Goal: Transaction & Acquisition: Purchase product/service

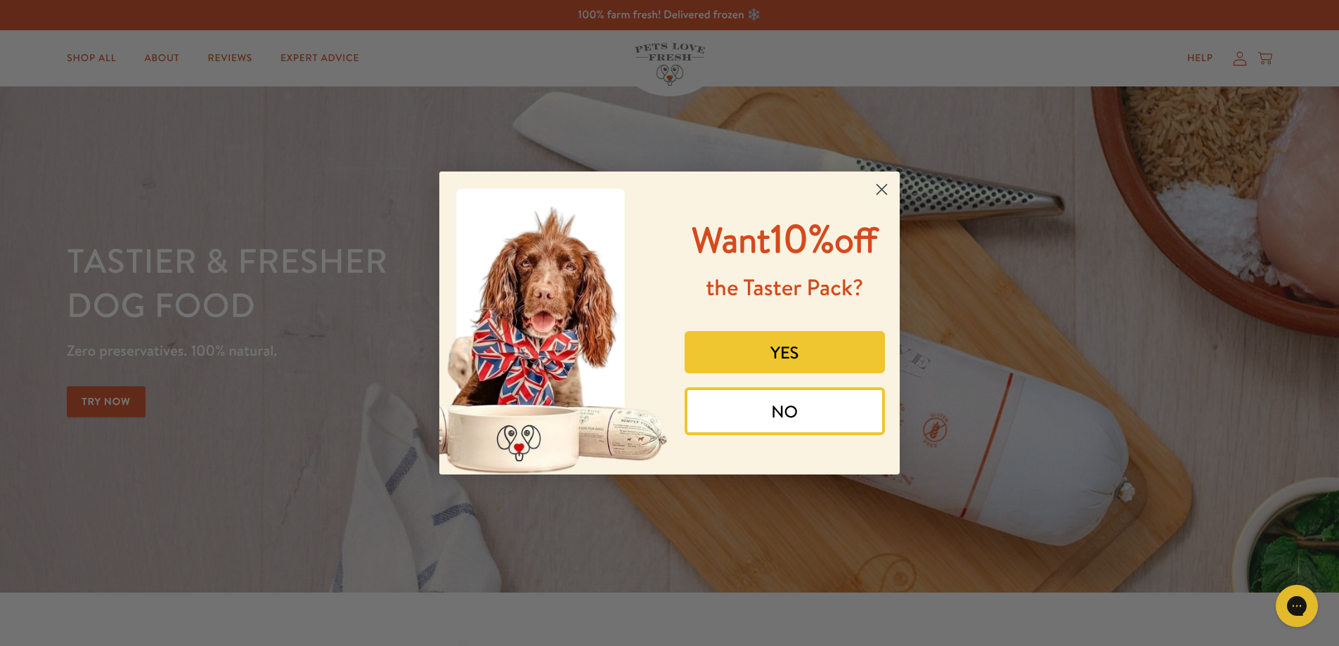
click at [888, 186] on circle "Close dialog" at bounding box center [881, 189] width 23 height 23
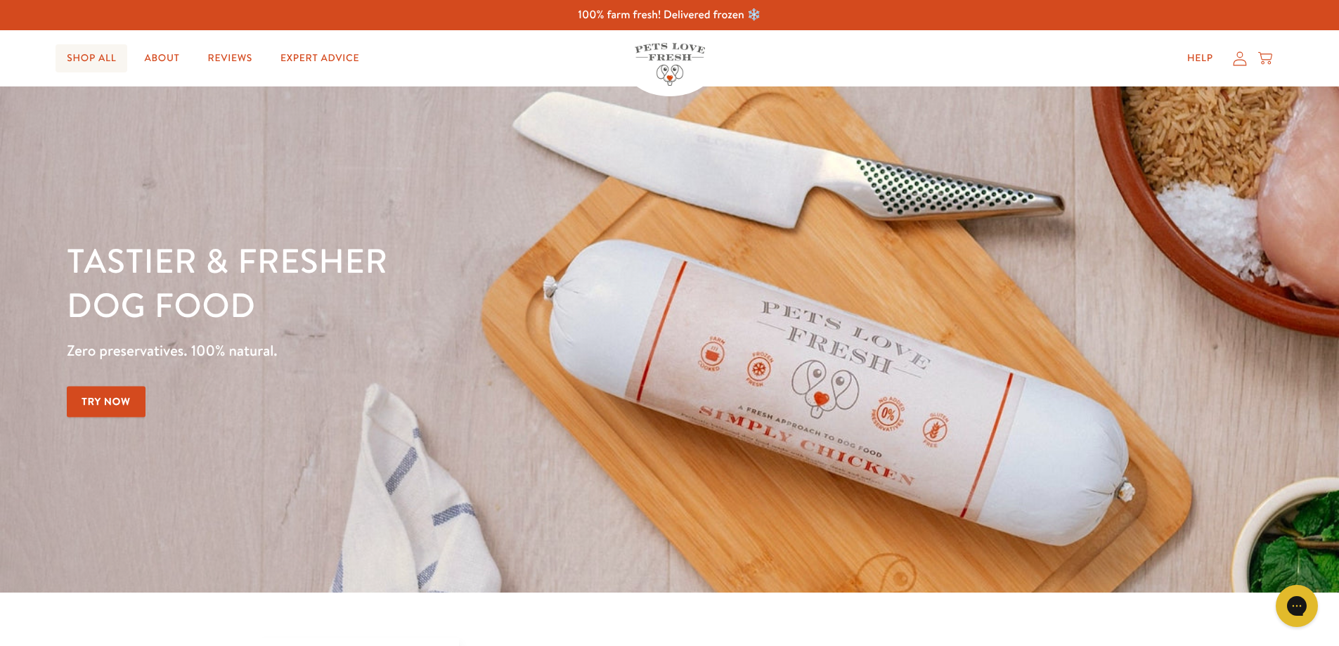
click at [86, 61] on link "Shop All" at bounding box center [92, 58] width 72 height 28
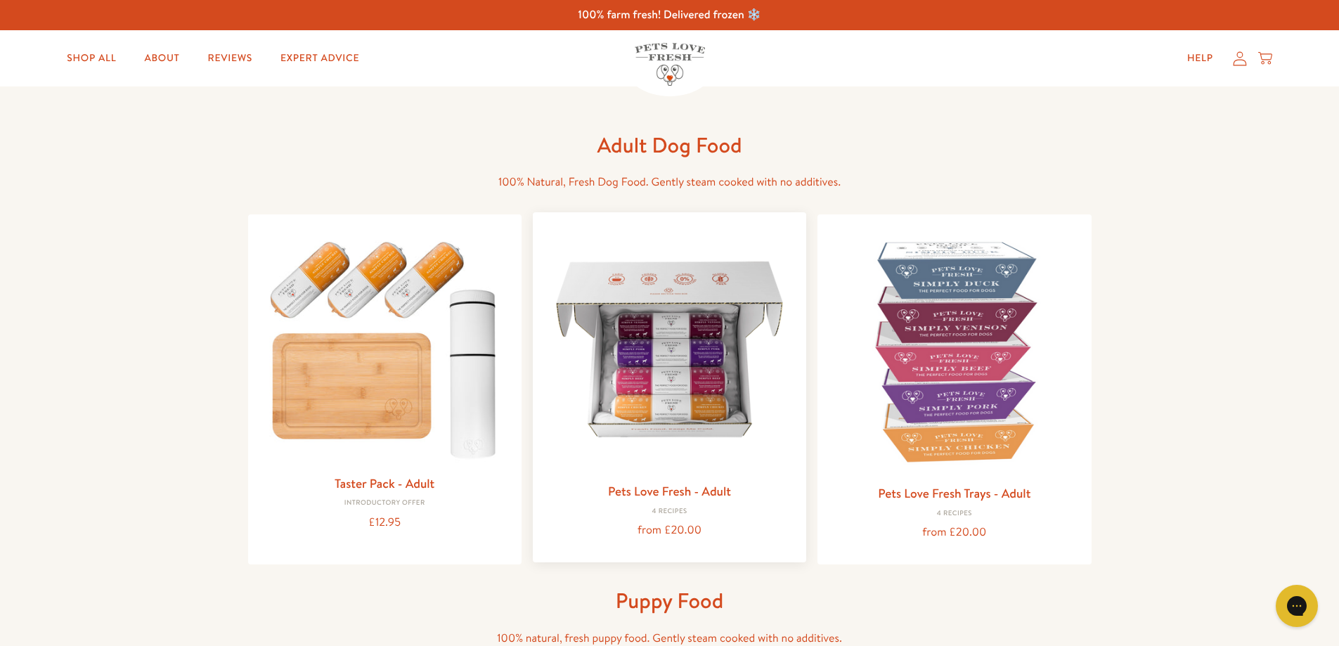
click at [663, 357] on img at bounding box center [669, 349] width 251 height 251
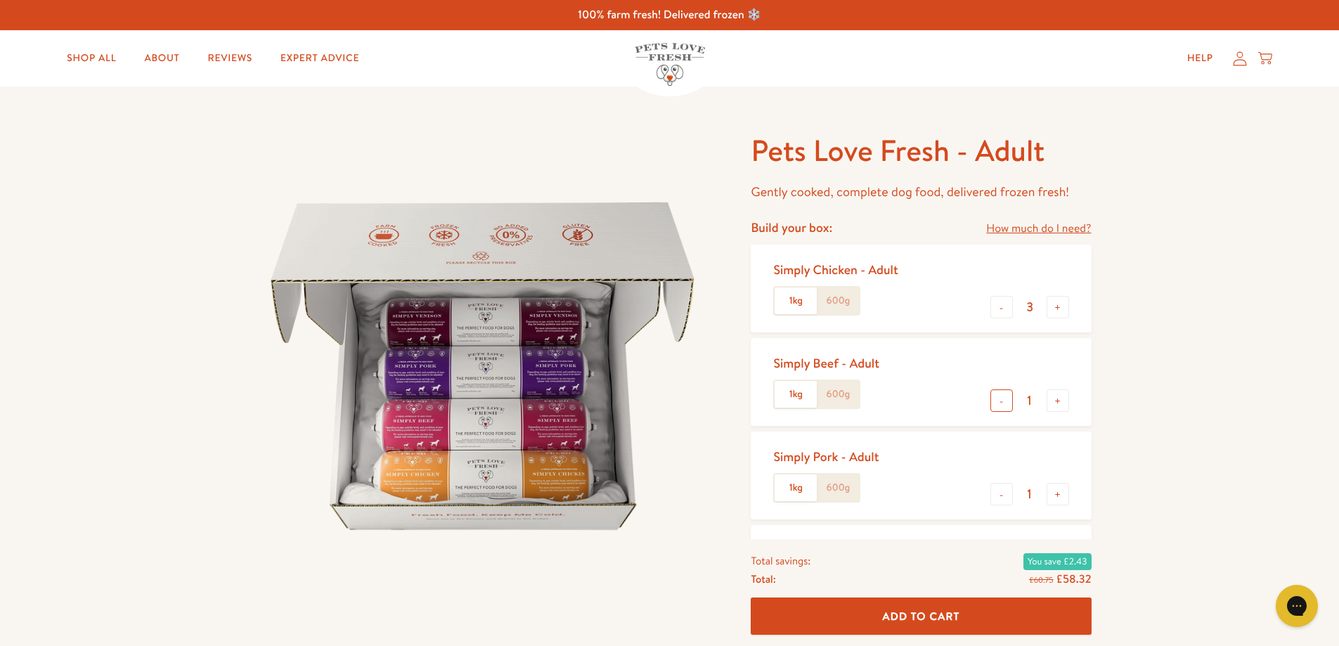
click at [1000, 401] on button "-" at bounding box center [1002, 400] width 22 height 22
type input "0"
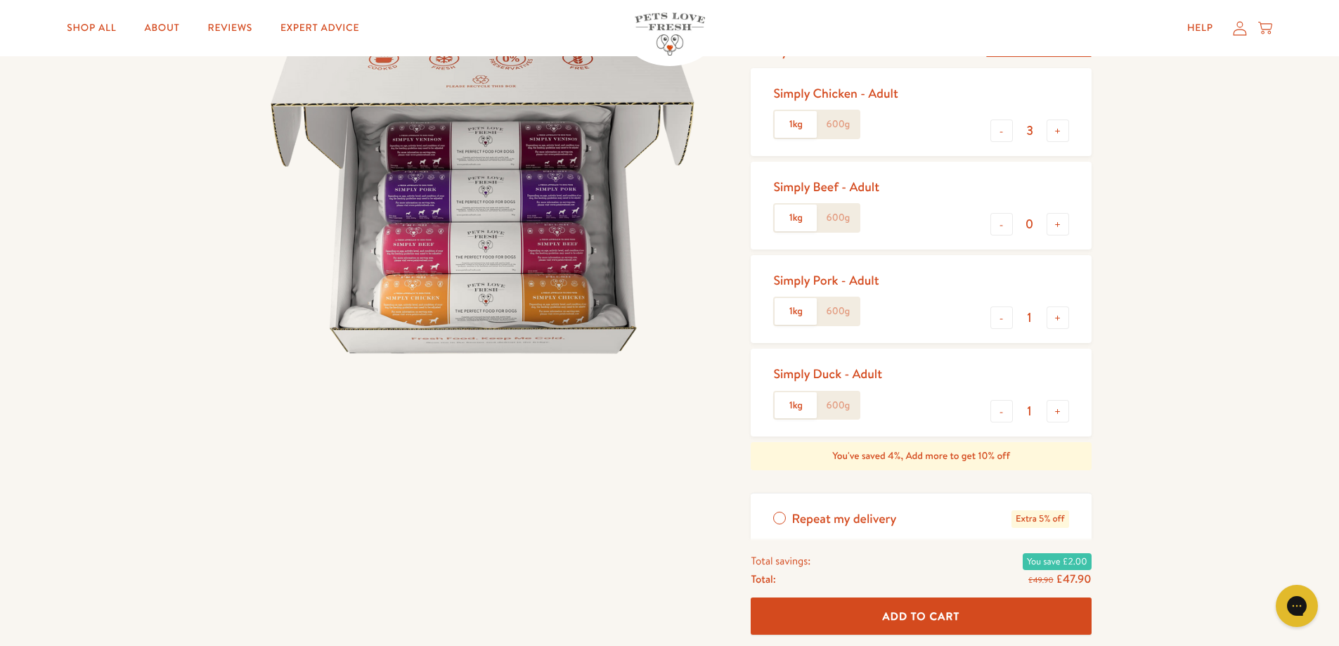
scroll to position [176, 0]
click at [1057, 318] on button "+" at bounding box center [1058, 318] width 22 height 22
click at [999, 320] on button "-" at bounding box center [1002, 318] width 22 height 22
type input "1"
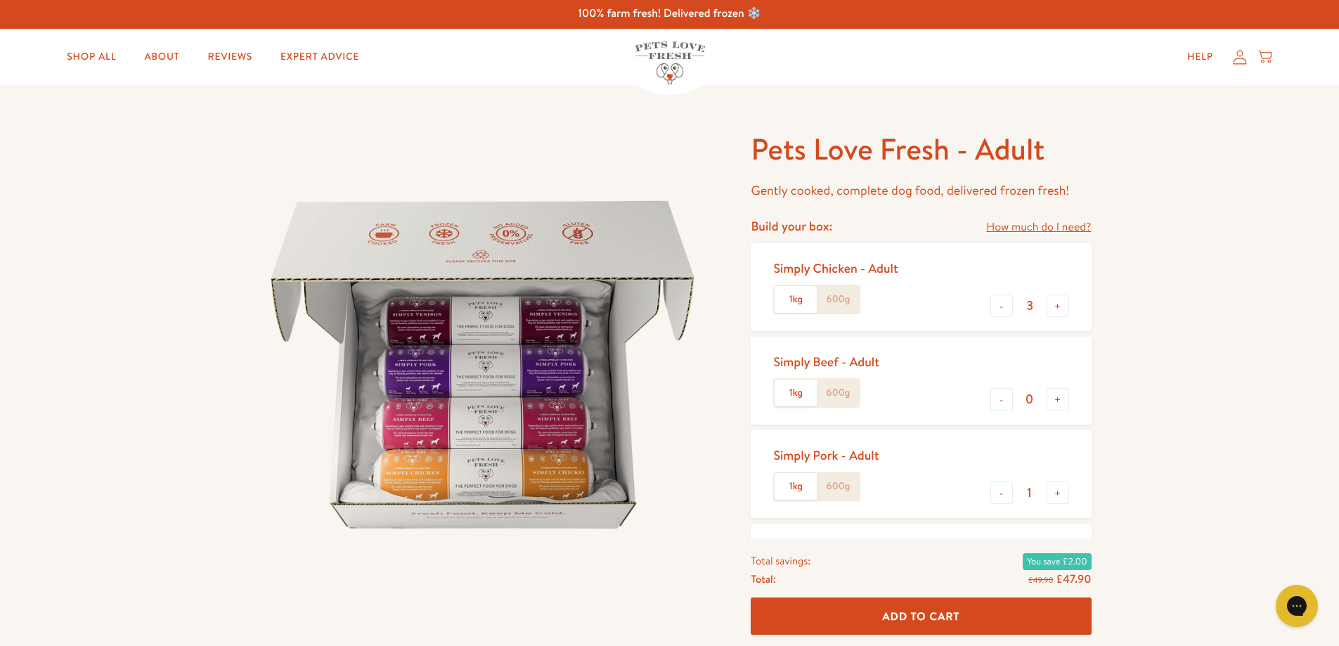
scroll to position [0, 0]
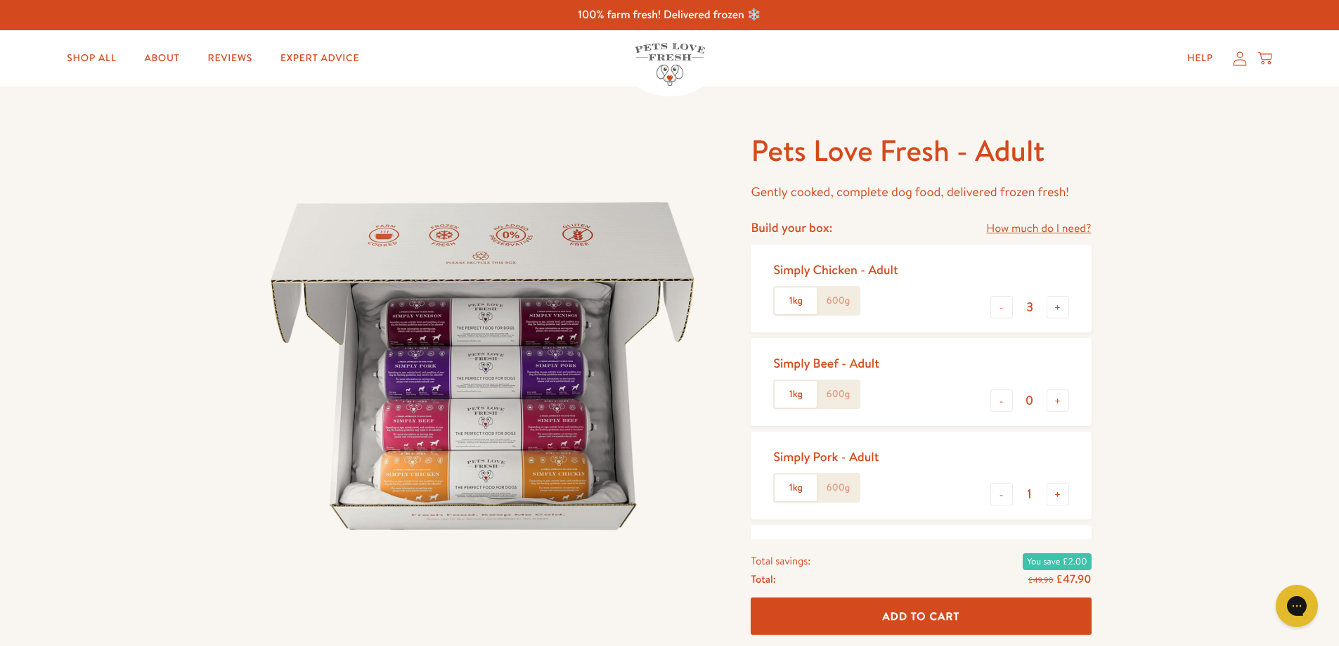
click at [1242, 65] on icon at bounding box center [1240, 58] width 14 height 15
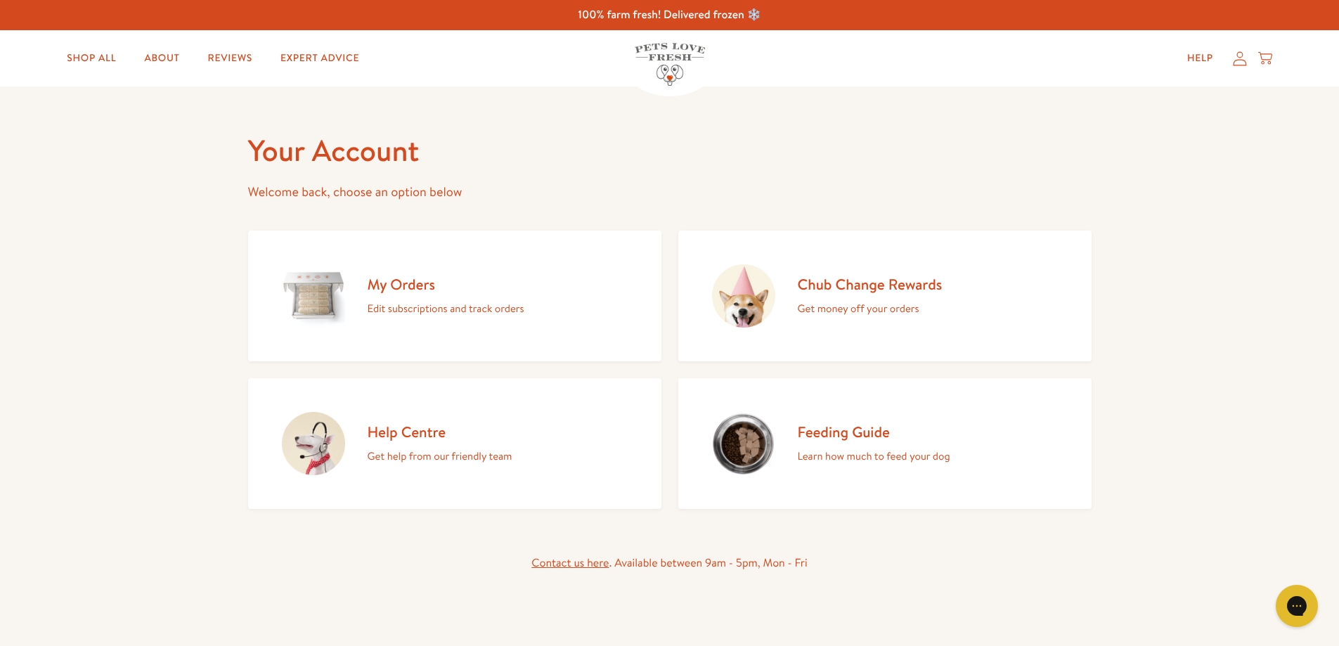
click at [853, 292] on h2 "Chub Change Rewards" at bounding box center [870, 284] width 145 height 19
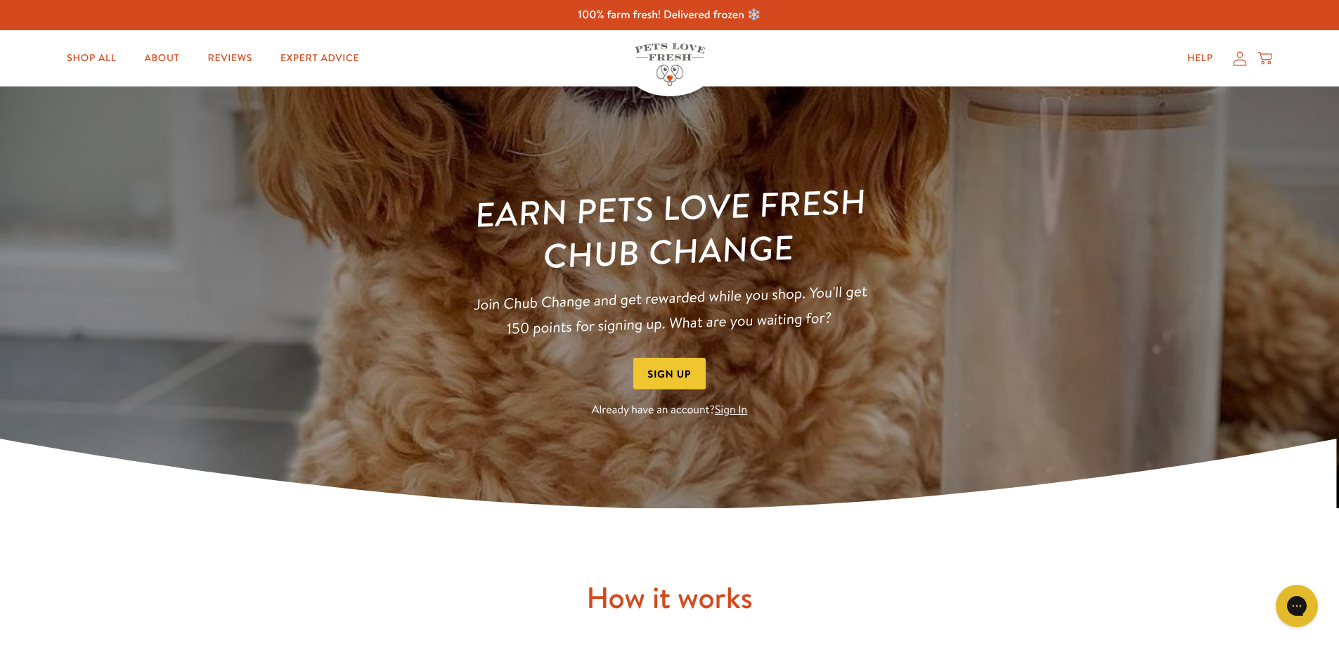
click at [734, 412] on link "Sign In" at bounding box center [731, 409] width 32 height 15
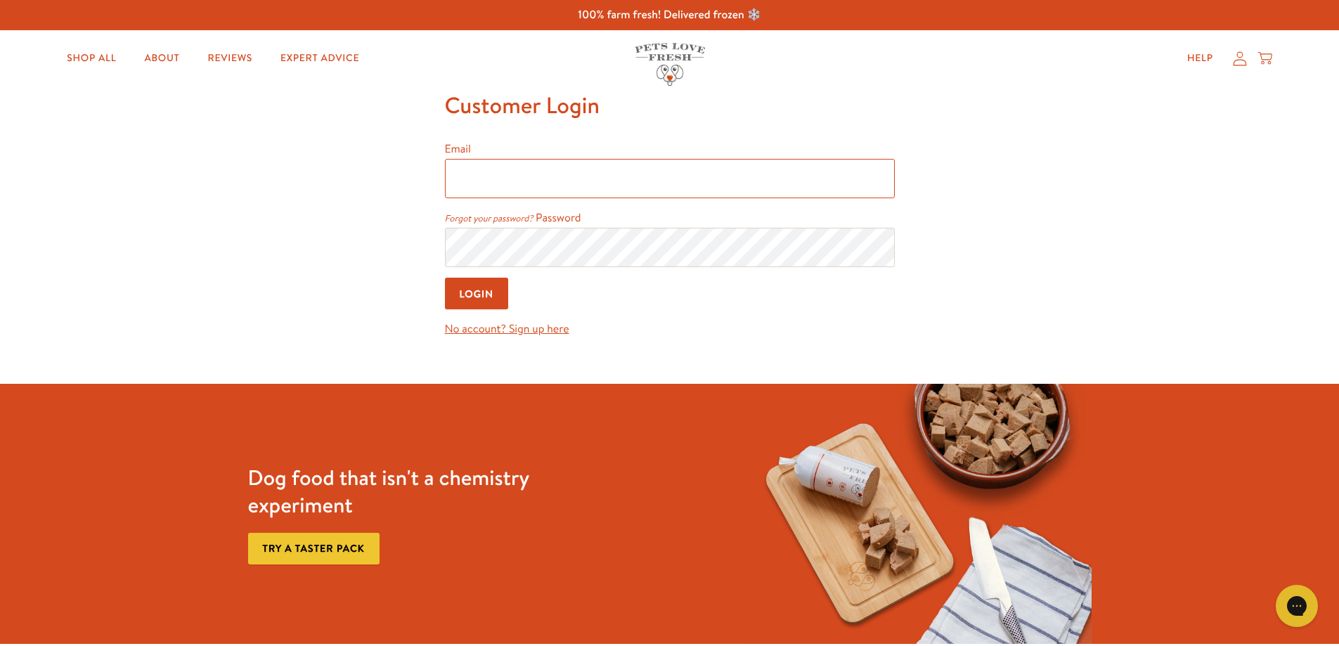
click at [541, 181] on input "Email" at bounding box center [670, 178] width 450 height 39
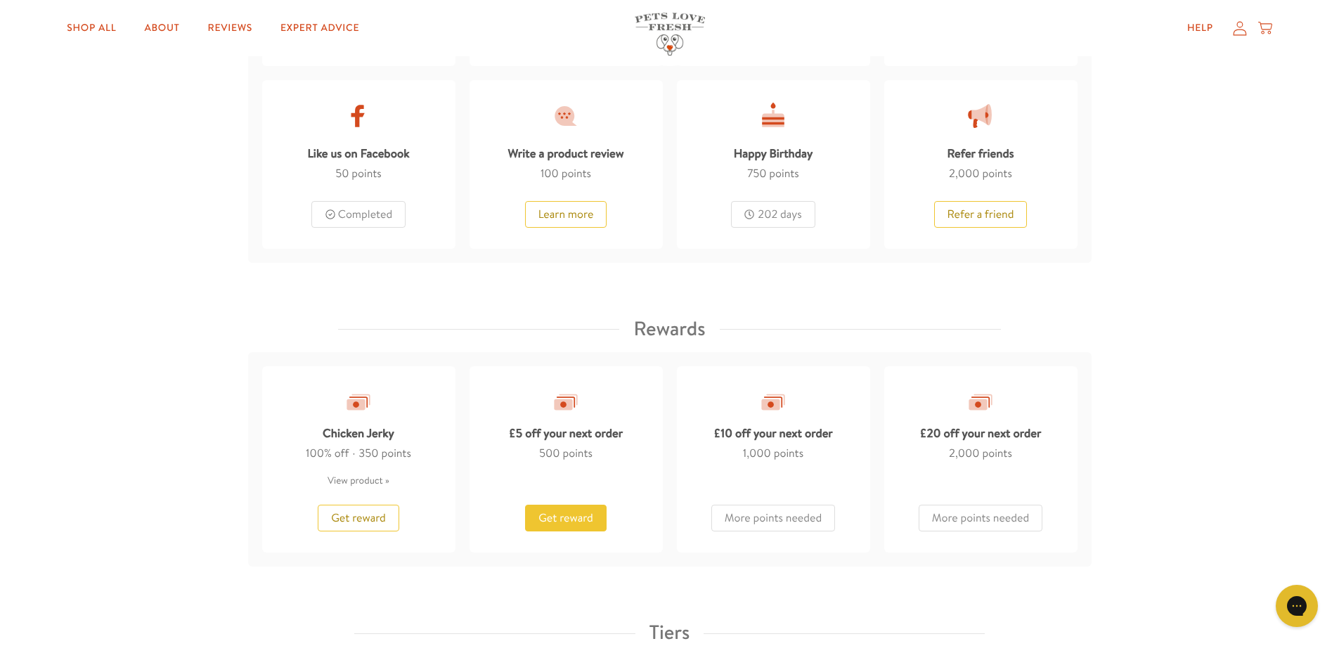
scroll to position [949, 0]
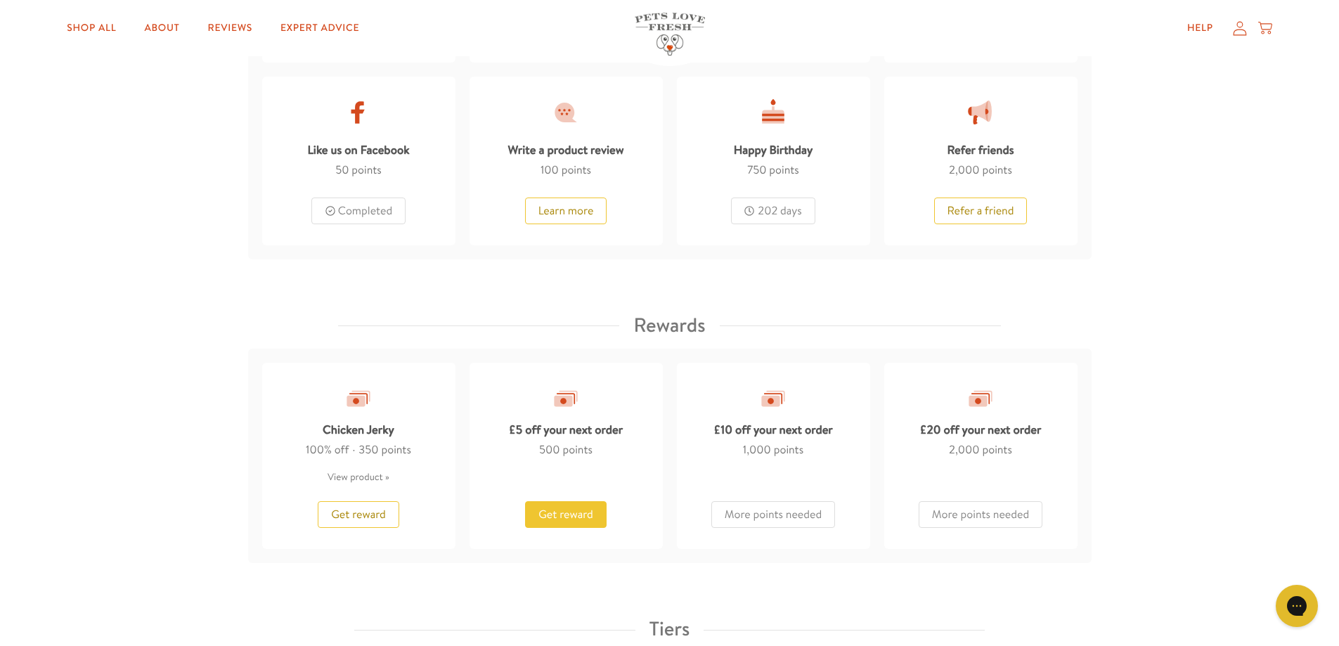
click at [562, 509] on span "Get reward" at bounding box center [566, 514] width 55 height 15
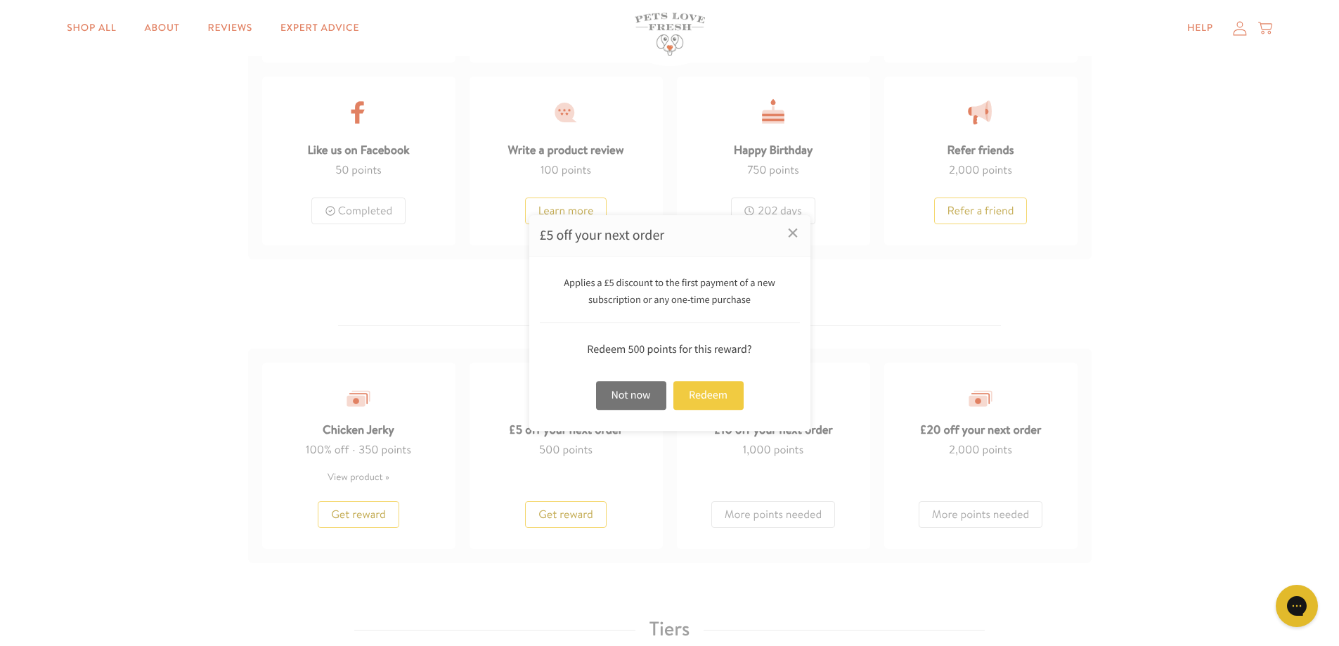
click at [709, 397] on div "Redeem" at bounding box center [709, 395] width 70 height 29
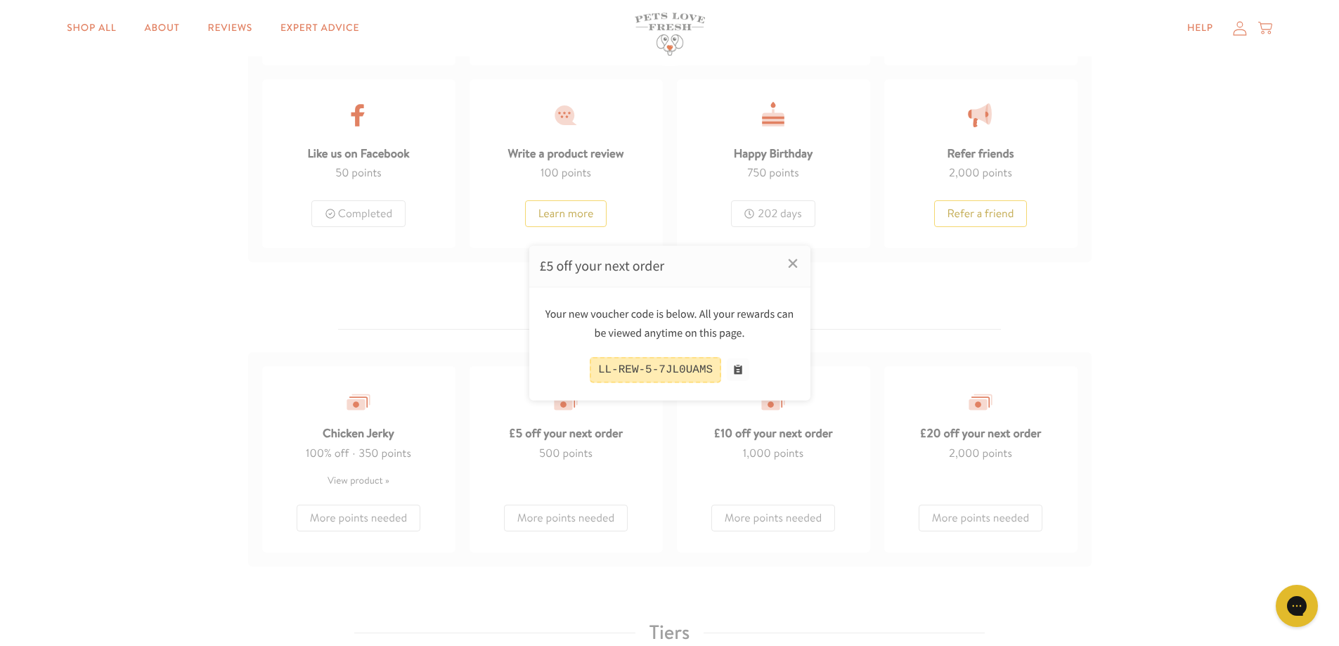
scroll to position [952, 0]
click at [707, 371] on div "LL-REW-5-7JL0UAMS" at bounding box center [655, 370] width 131 height 26
click at [734, 369] on button at bounding box center [738, 370] width 22 height 22
click at [72, 28] on div at bounding box center [669, 323] width 1339 height 646
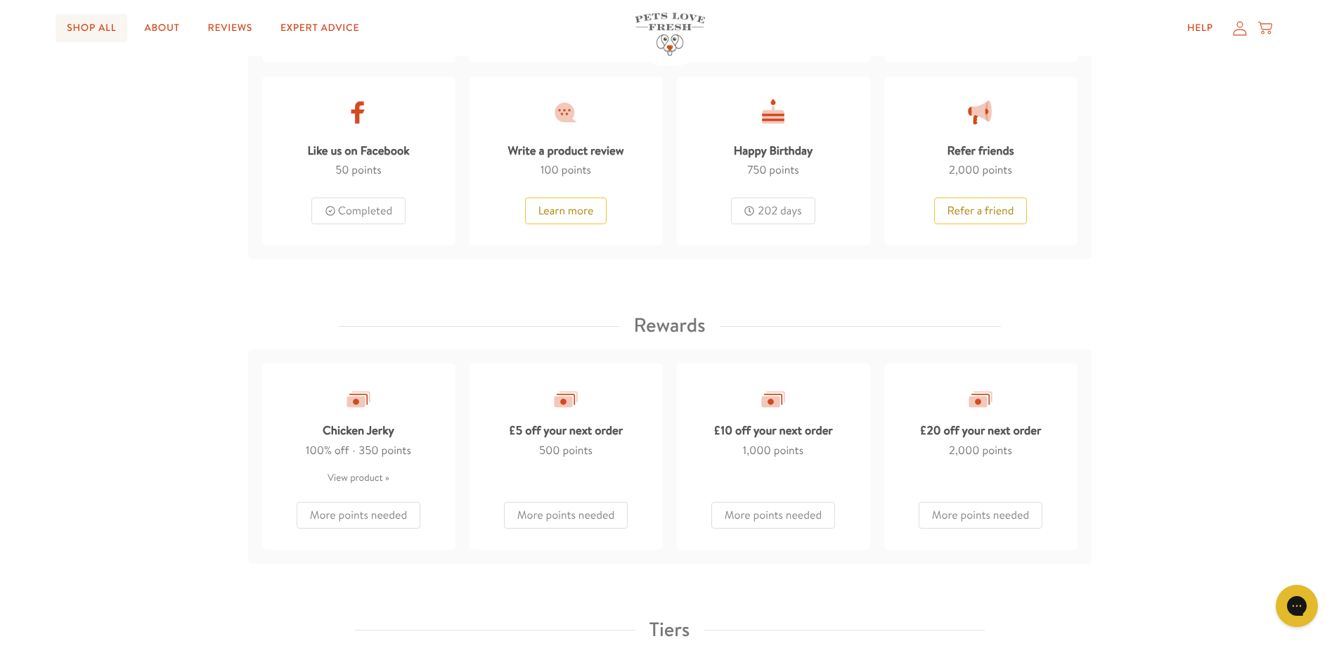
click at [103, 32] on link "Shop All" at bounding box center [92, 28] width 72 height 28
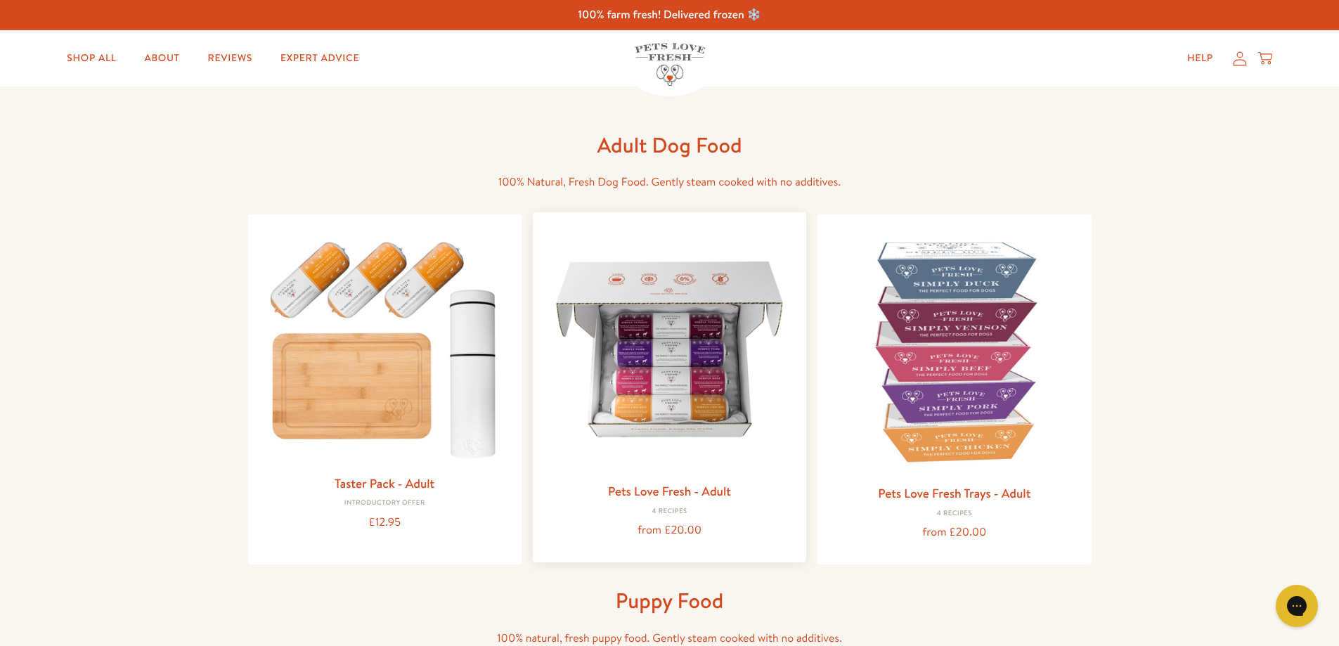
click at [655, 429] on img at bounding box center [669, 349] width 251 height 251
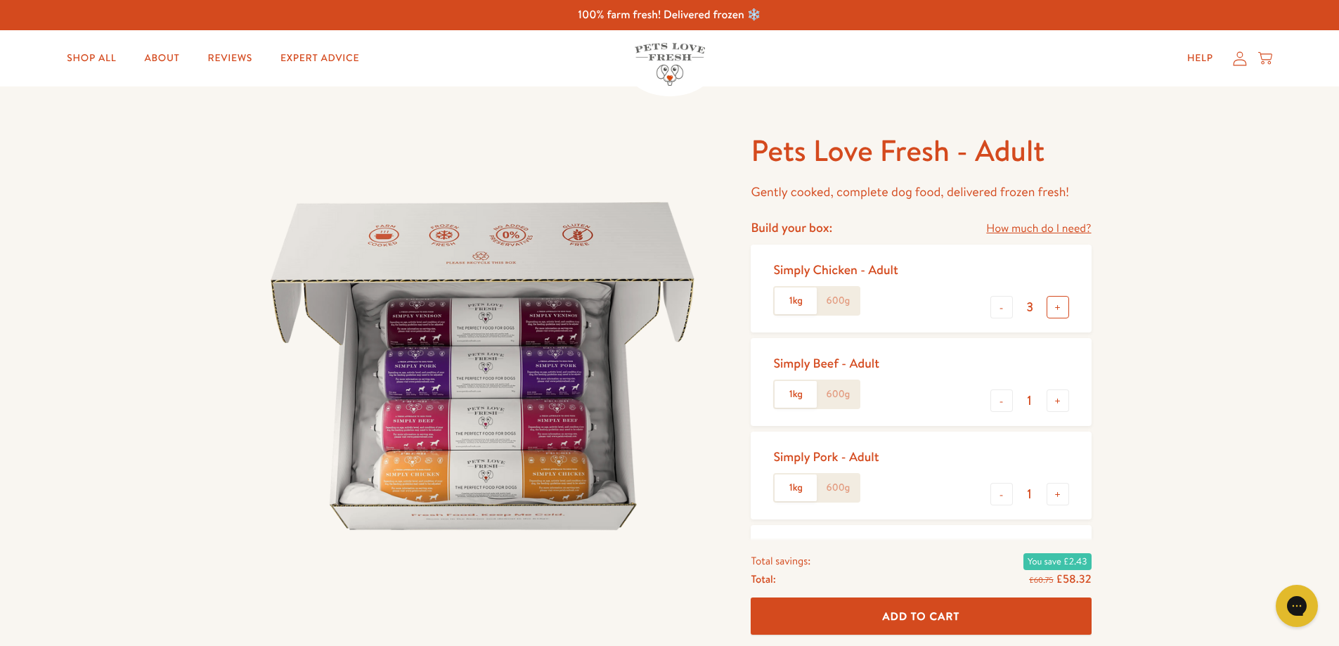
click at [1058, 307] on button "+" at bounding box center [1058, 307] width 22 height 22
type input "4"
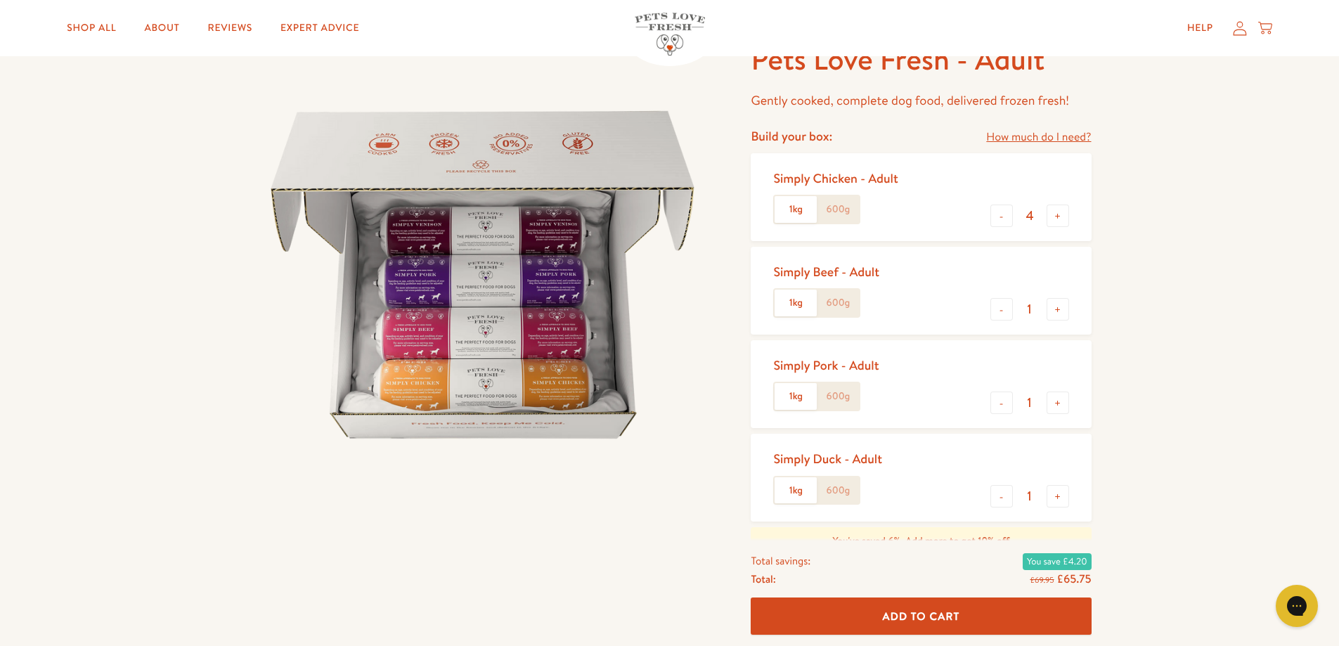
scroll to position [88, 0]
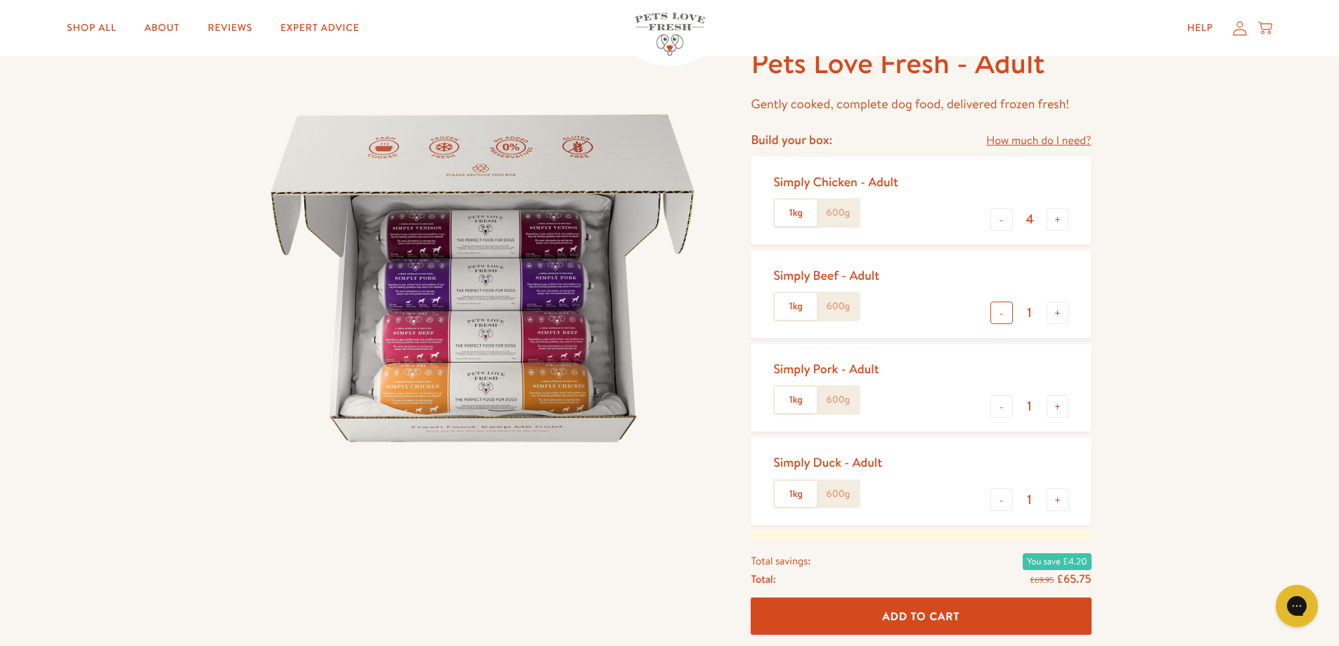
click at [999, 313] on button "-" at bounding box center [1002, 313] width 22 height 22
type input "0"
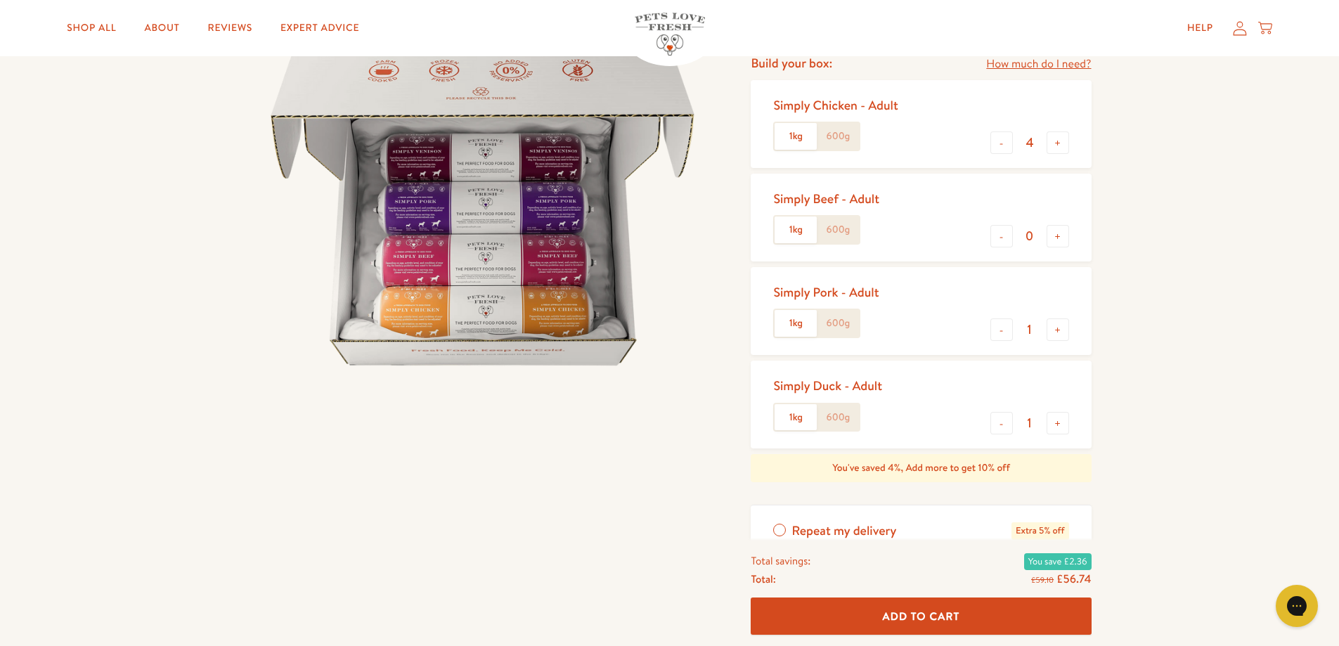
scroll to position [176, 0]
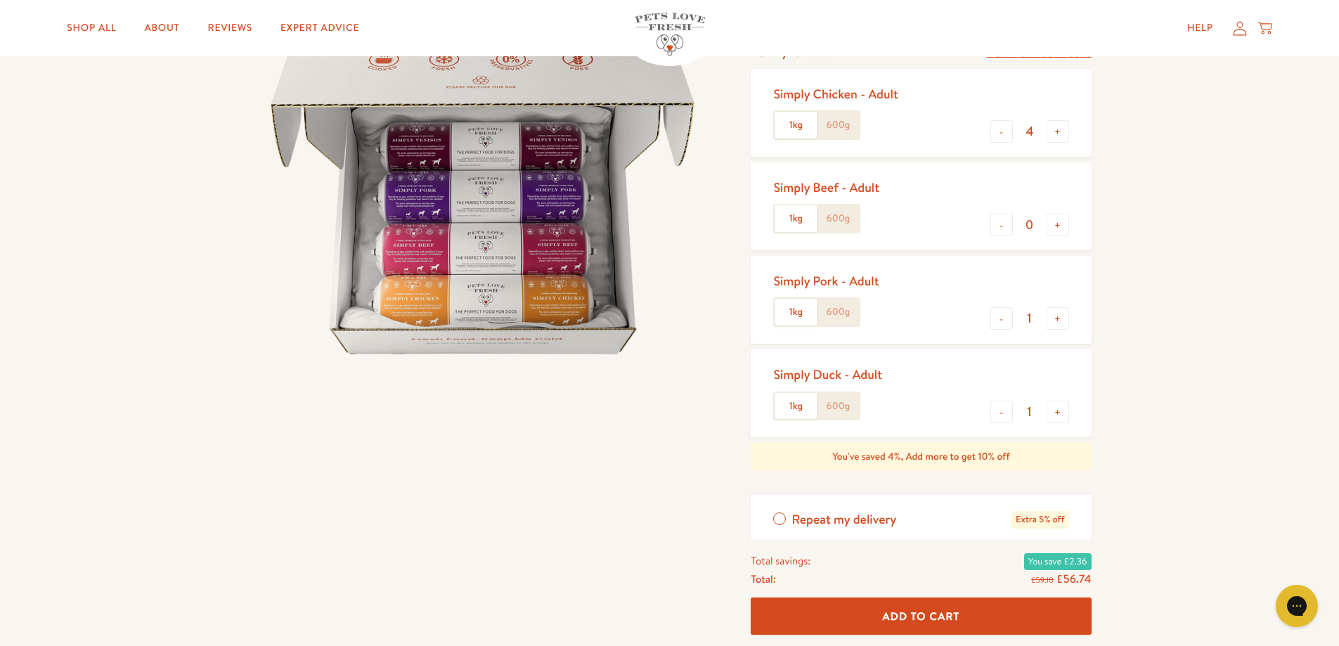
click at [950, 626] on button "Add To Cart" at bounding box center [921, 616] width 340 height 37
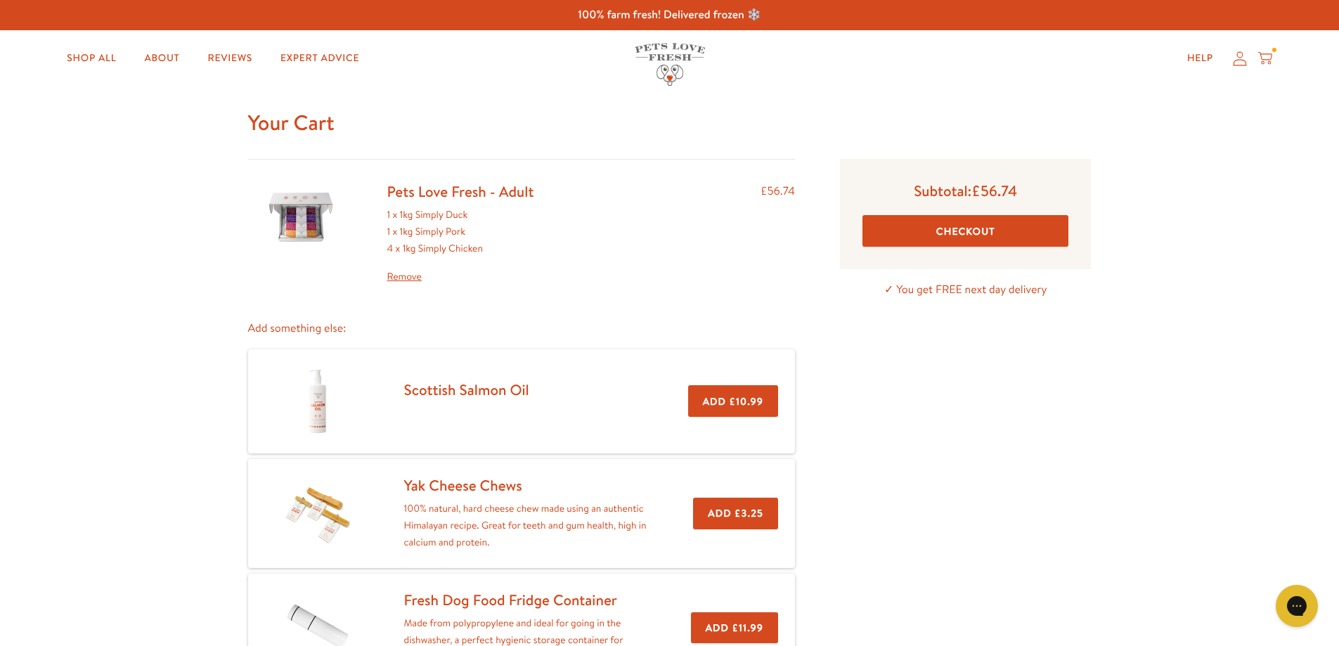
click at [956, 228] on button "Checkout" at bounding box center [966, 231] width 206 height 32
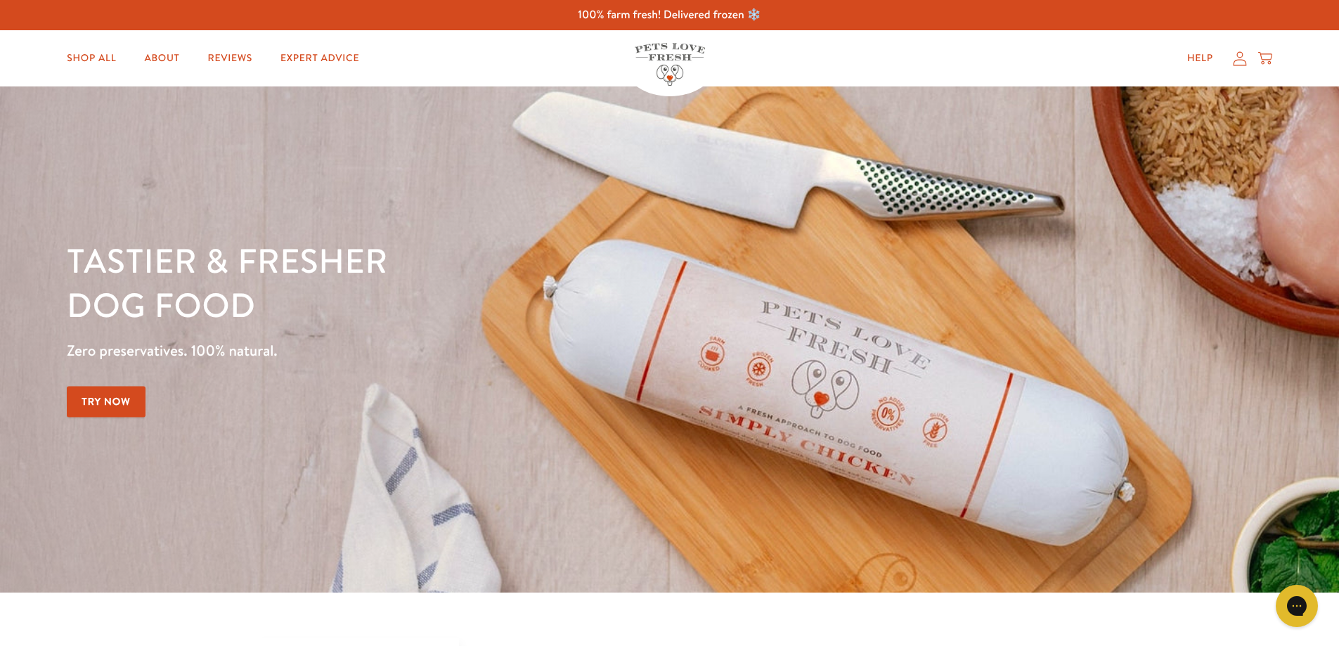
click at [1241, 58] on icon at bounding box center [1240, 58] width 14 height 15
